Goal: Task Accomplishment & Management: Complete application form

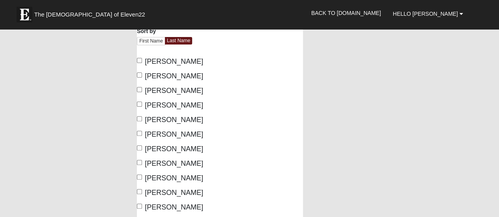
scroll to position [39, 0]
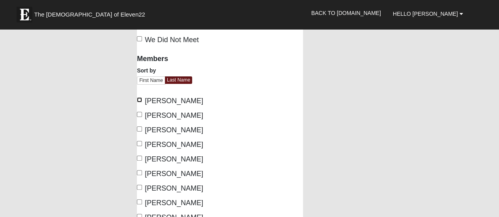
click at [139, 100] on input "Atchison, Kathy" at bounding box center [139, 99] width 5 height 5
checkbox input "true"
click at [140, 115] on input "Atchison, Noland" at bounding box center [139, 114] width 5 height 5
checkbox input "true"
click at [138, 142] on input "Cossaboom, Lori" at bounding box center [139, 143] width 5 height 5
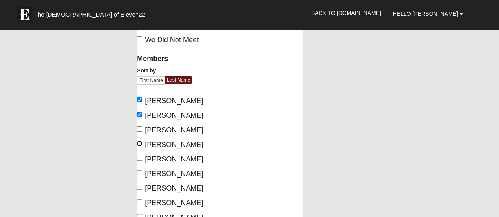
checkbox input "true"
click at [140, 172] on input "Hollingsworth, Donna" at bounding box center [139, 172] width 5 height 5
checkbox input "true"
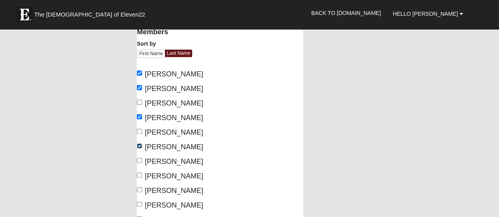
scroll to position [79, 0]
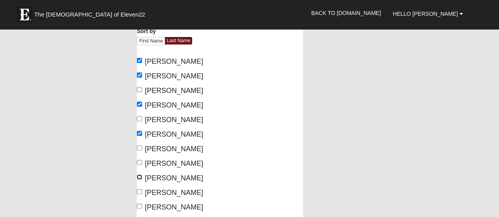
click at [137, 177] on input "Tessier, Tess" at bounding box center [139, 177] width 5 height 5
checkbox input "true"
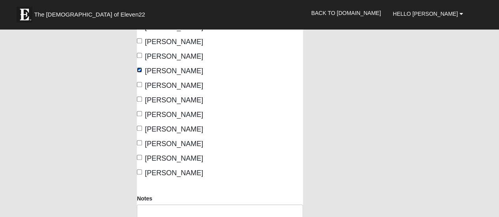
scroll to position [237, 0]
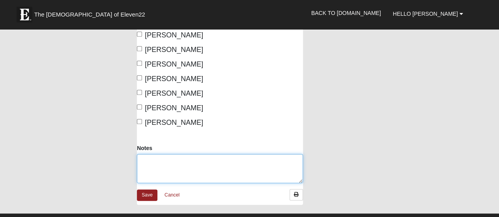
click at [145, 165] on textarea "Notes" at bounding box center [220, 168] width 166 height 29
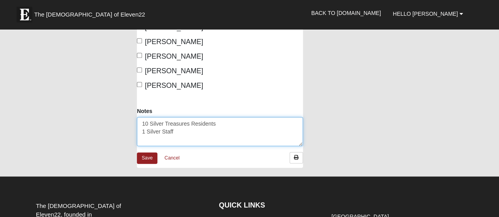
scroll to position [276, 0]
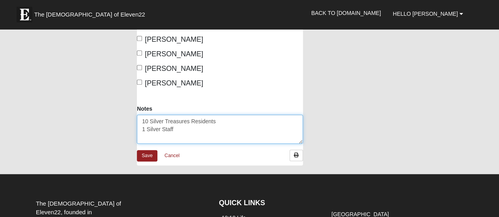
click at [162, 128] on textarea "10 Silver Treasures Residents 1 Silver Staff" at bounding box center [220, 129] width 166 height 29
type textarea "10 Silver Treasures Residents 1 Silver Treasures Staff"
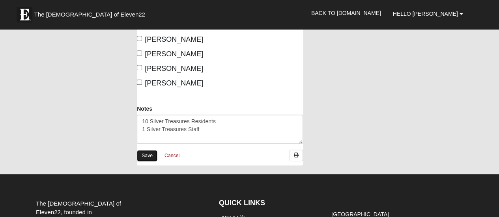
click at [149, 154] on link "Save" at bounding box center [147, 155] width 20 height 11
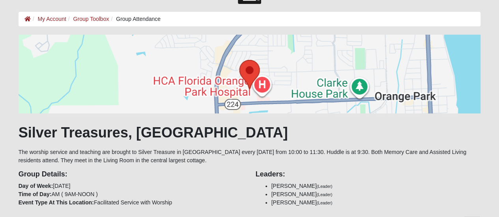
scroll to position [39, 0]
